Goal: Information Seeking & Learning: Understand process/instructions

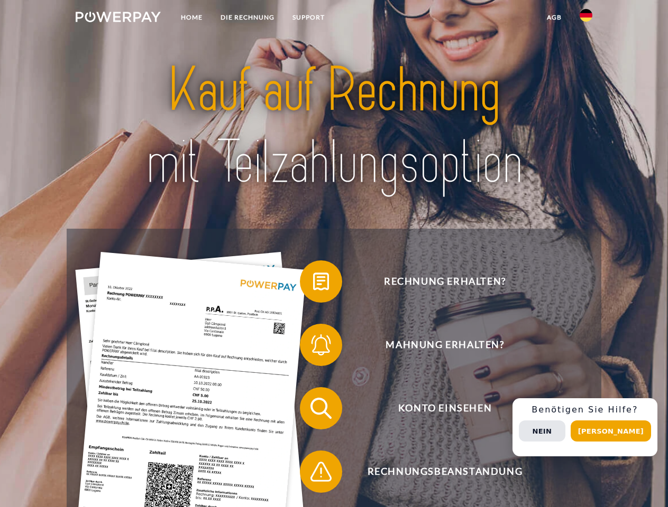
click at [118, 18] on img at bounding box center [118, 17] width 85 height 11
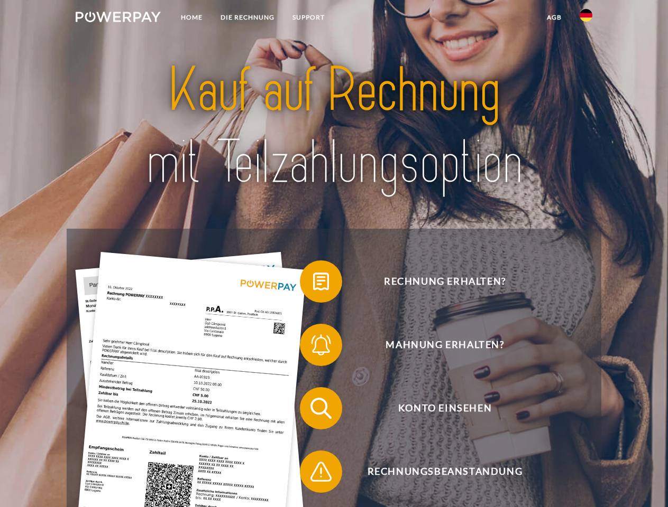
click at [586, 18] on img at bounding box center [585, 15] width 13 height 13
click at [553, 17] on link "agb" at bounding box center [554, 17] width 33 height 19
click at [313, 284] on span at bounding box center [305, 281] width 53 height 53
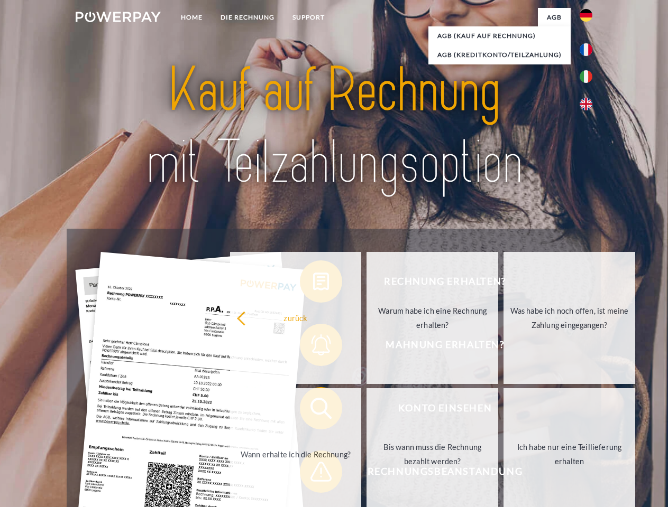
click at [366, 347] on link "Warum habe ich eine Rechnung erhalten?" at bounding box center [432, 318] width 132 height 132
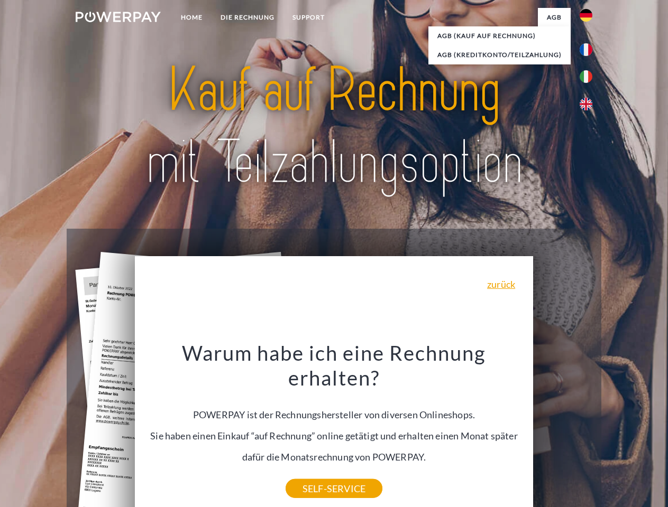
click at [313, 411] on div "Rechnung erhalten? Mahnung erhalten? Konto einsehen" at bounding box center [334, 440] width 534 height 423
click at [313, 474] on div "Warum habe ich eine Rechnung erhalten? POWERPAY ist der Rechnungshersteller von…" at bounding box center [334, 414] width 386 height 149
click at [588, 428] on div "Rechnung erhalten? Mahnung erhalten? Konto einsehen" at bounding box center [334, 440] width 534 height 423
click at [562, 430] on span "Konto einsehen" at bounding box center [444, 408] width 259 height 42
click at [614, 431] on header "Home DIE RECHNUNG SUPPORT" at bounding box center [334, 365] width 668 height 730
